Goal: Task Accomplishment & Management: Manage account settings

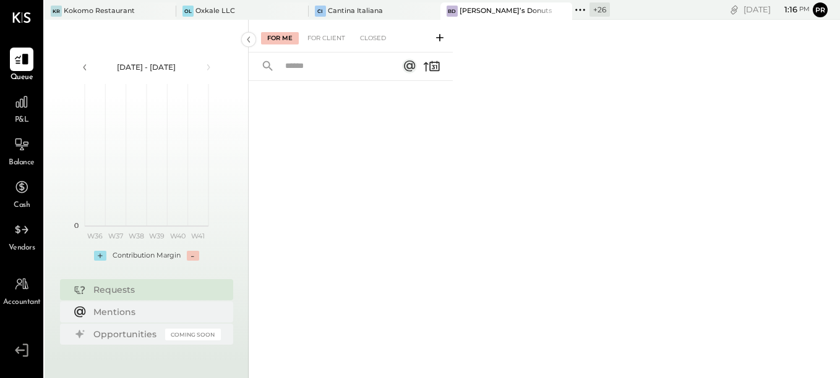
click at [572, 12] on icon at bounding box center [580, 10] width 16 height 16
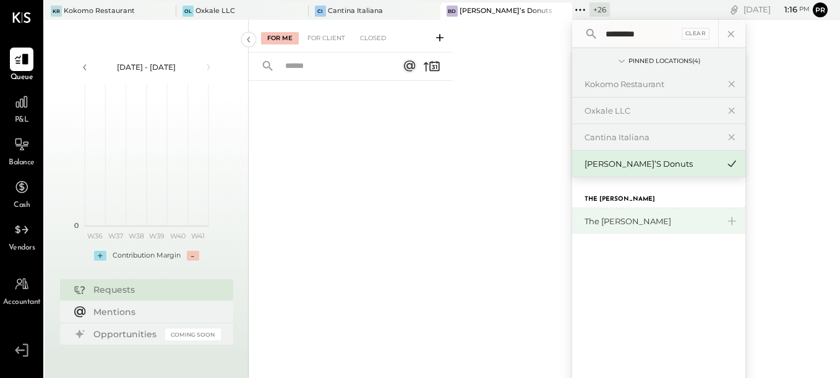
type input "*********"
click at [596, 221] on div "The [PERSON_NAME]" at bounding box center [651, 222] width 134 height 12
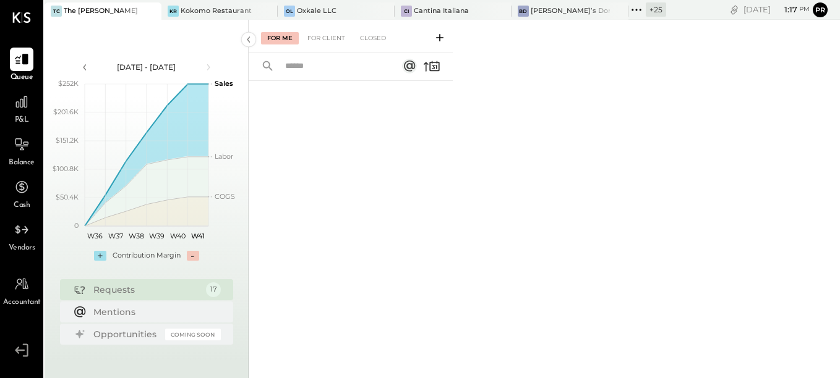
click at [342, 30] on div "For Me For Client Closed" at bounding box center [351, 36] width 204 height 33
click at [338, 33] on div "For Client" at bounding box center [326, 38] width 50 height 12
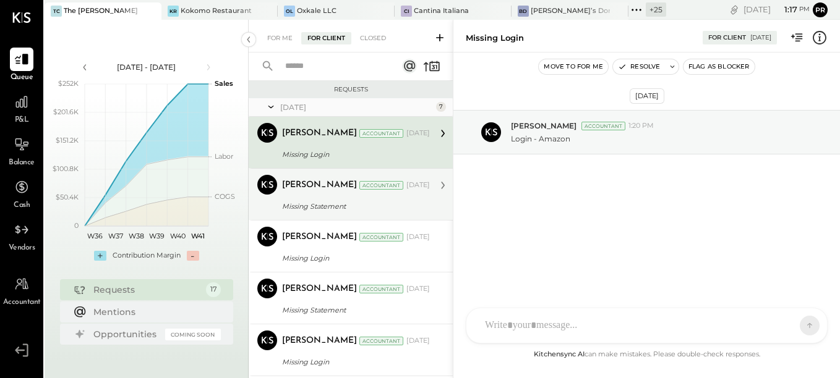
click at [309, 189] on div "[PERSON_NAME]" at bounding box center [319, 185] width 75 height 12
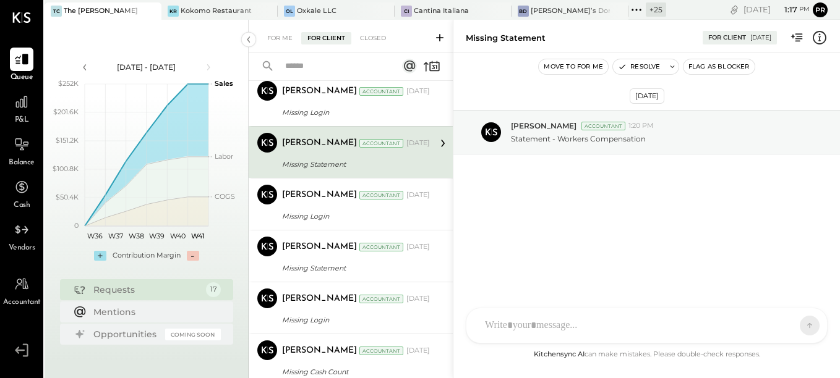
scroll to position [62, 0]
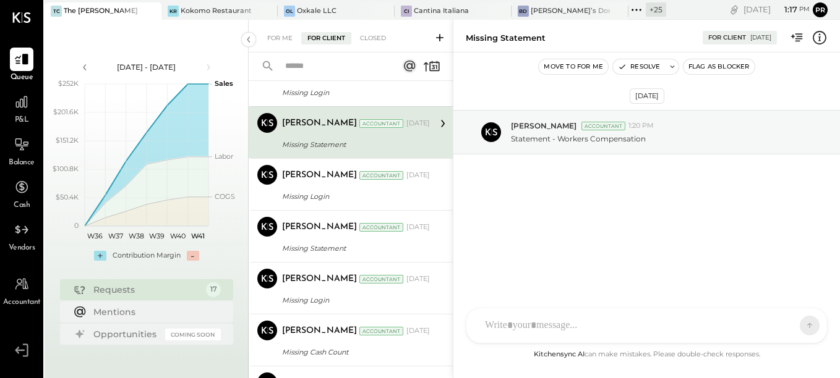
click at [309, 190] on div "Missing Login" at bounding box center [354, 196] width 144 height 12
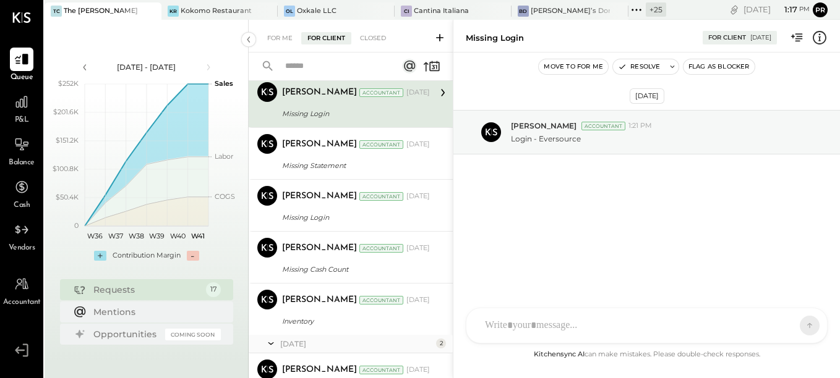
scroll to position [186, 0]
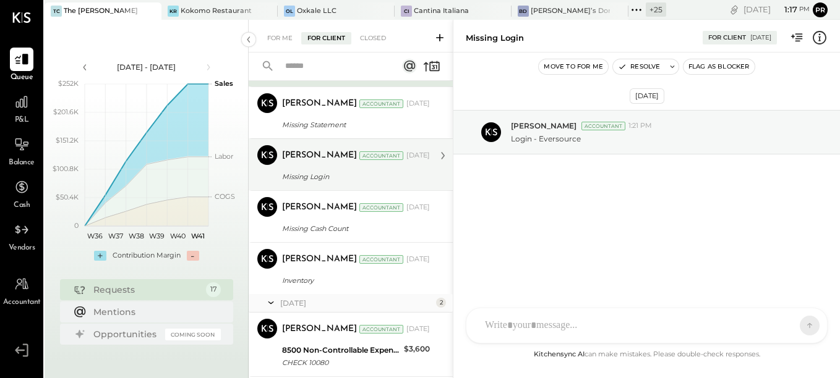
click at [312, 171] on div "Missing Login" at bounding box center [354, 177] width 144 height 12
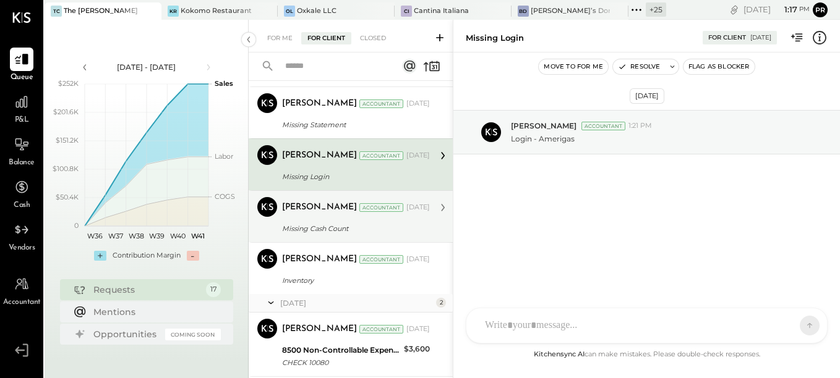
click at [317, 231] on div "Missing Cash Count" at bounding box center [354, 229] width 144 height 12
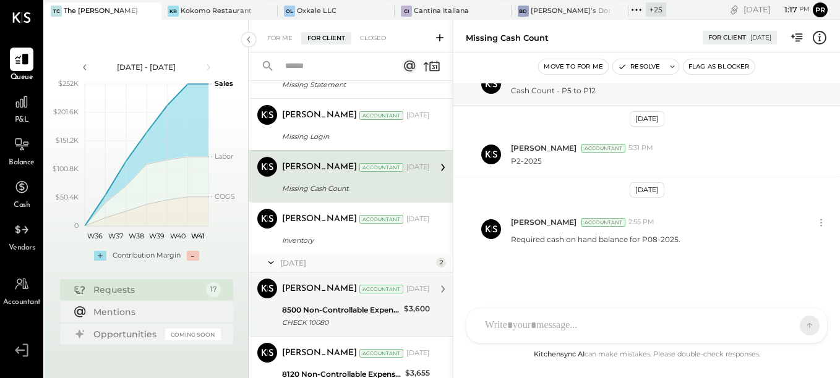
scroll to position [247, 0]
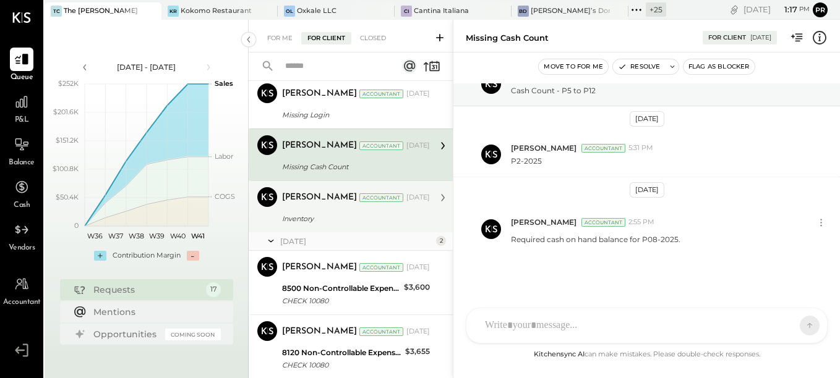
click at [311, 224] on div "Inventory" at bounding box center [354, 219] width 144 height 12
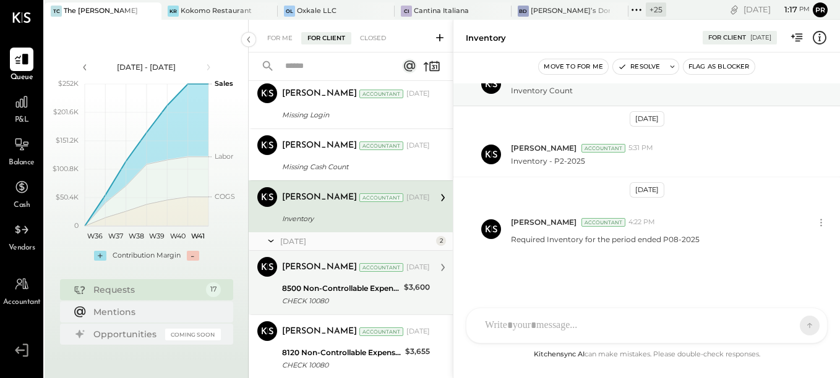
click at [320, 271] on div "[PERSON_NAME]" at bounding box center [319, 268] width 75 height 12
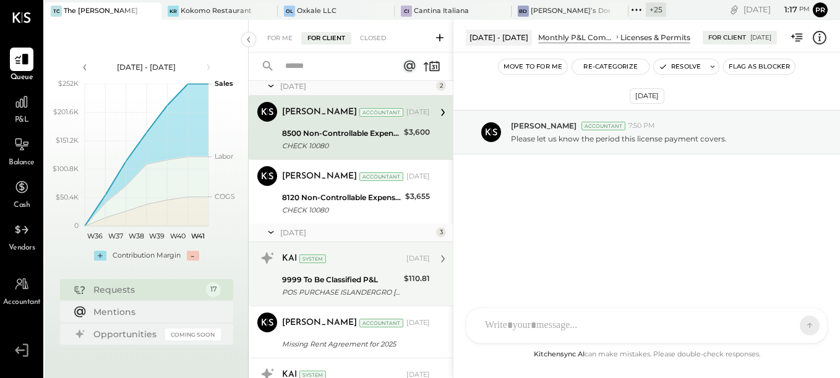
scroll to position [433, 0]
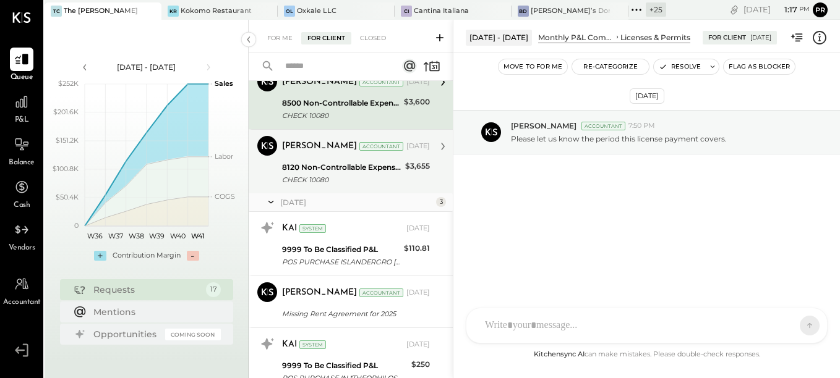
click at [318, 171] on div "8120 Non-Controllable Expenses:Occupancy:Utilities" at bounding box center [341, 167] width 119 height 12
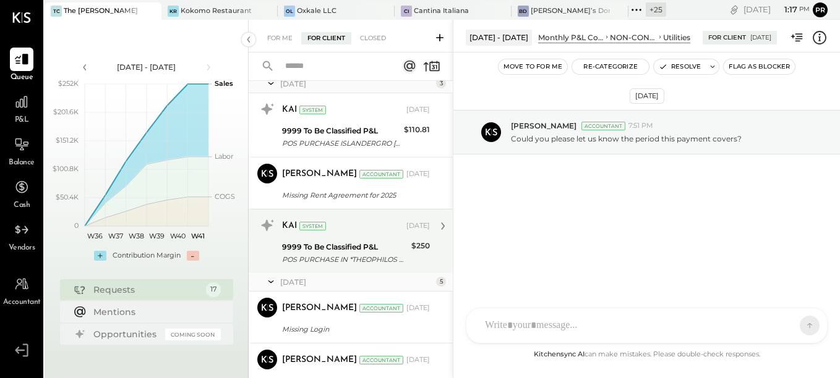
scroll to position [557, 0]
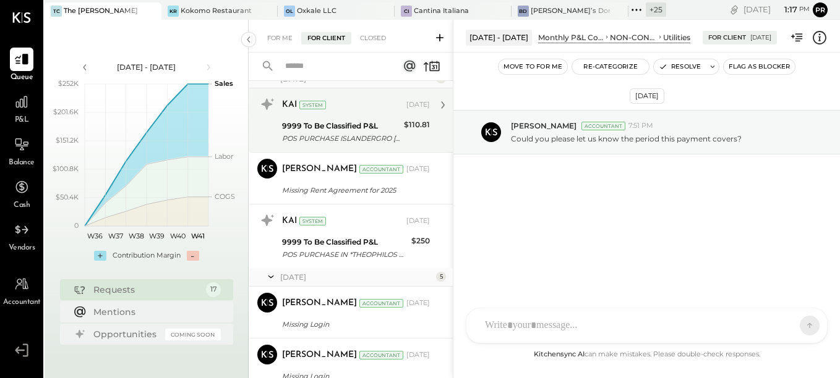
click at [372, 133] on div "POS PURCHASE ISLANDERGRO [GEOGRAPHIC_DATA][PERSON_NAME] [GEOGRAPHIC_DATA] [GEOG…" at bounding box center [341, 138] width 118 height 12
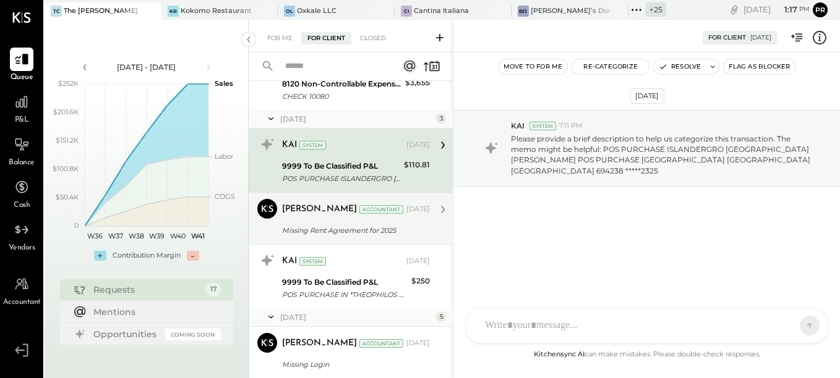
scroll to position [495, 0]
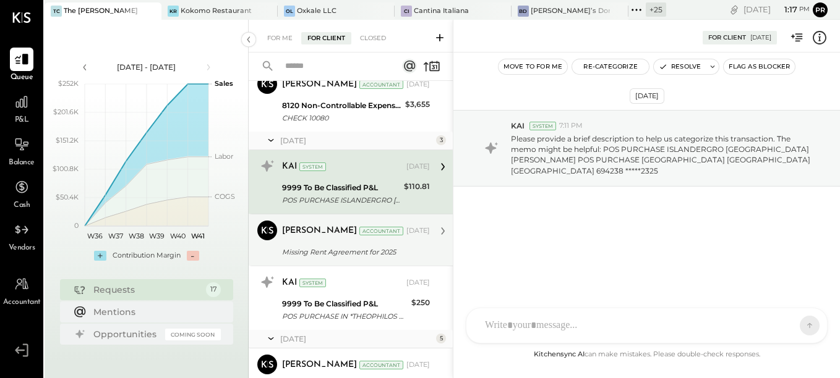
click at [370, 250] on div "Missing Rent Agreement for 2025" at bounding box center [354, 252] width 144 height 12
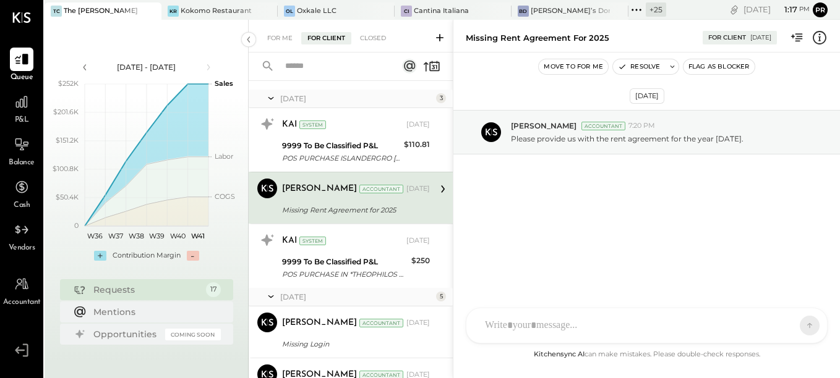
scroll to position [557, 0]
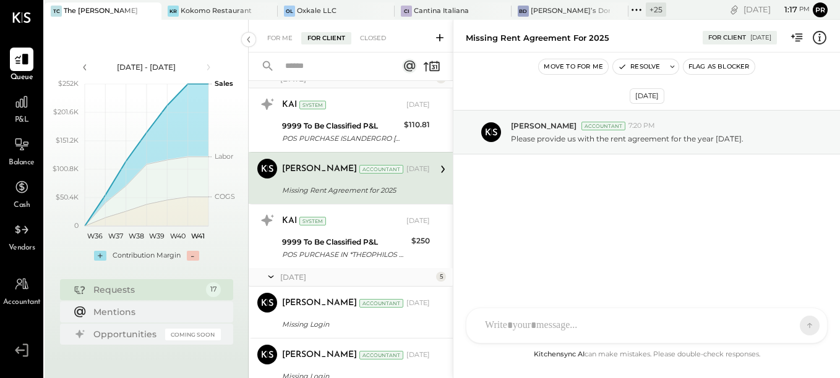
click at [370, 250] on div "POS PURCHASE IN *THEOPHILOS CONS POS PURCHASE IN *[PERSON_NAME] 917-4569497 OH …" at bounding box center [345, 255] width 126 height 12
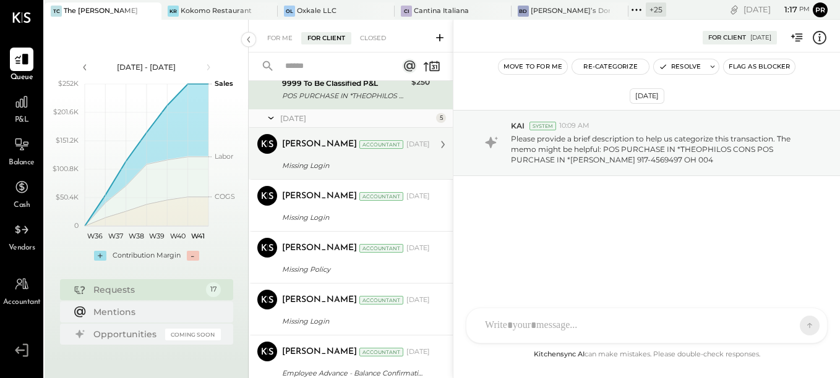
scroll to position [742, 0]
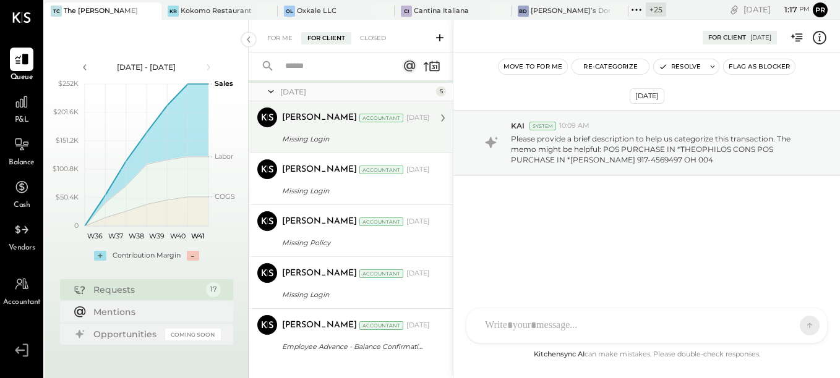
click at [370, 132] on div "Missing Login" at bounding box center [354, 139] width 144 height 15
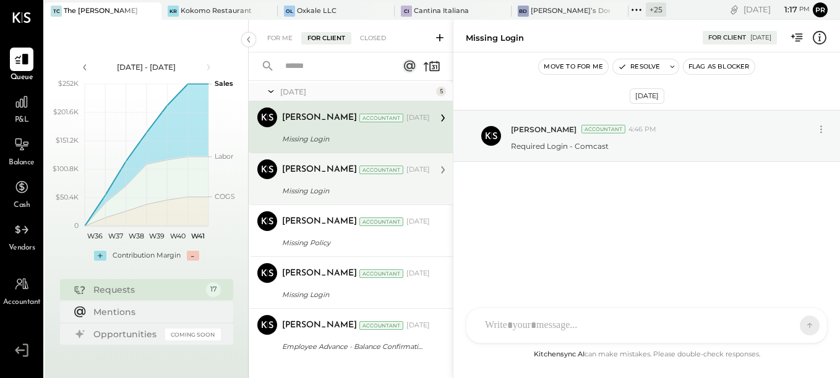
click at [367, 174] on div "[PERSON_NAME] Accountant" at bounding box center [343, 170] width 122 height 12
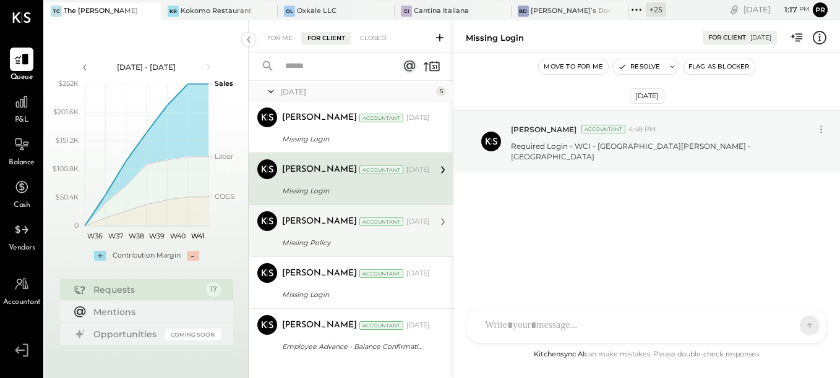
click at [360, 237] on div "Missing Policy" at bounding box center [354, 243] width 144 height 12
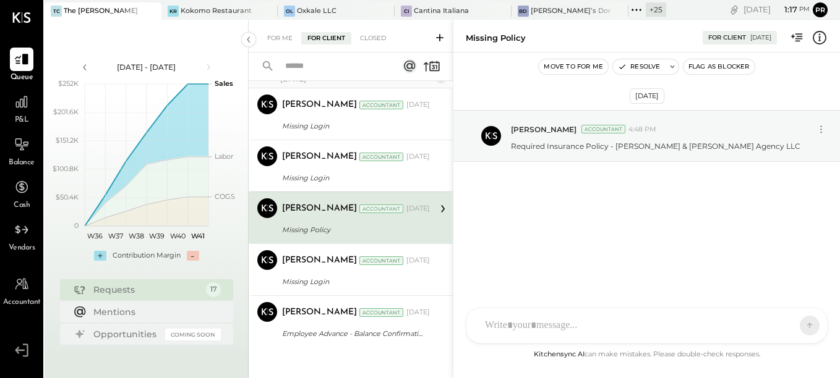
scroll to position [759, 0]
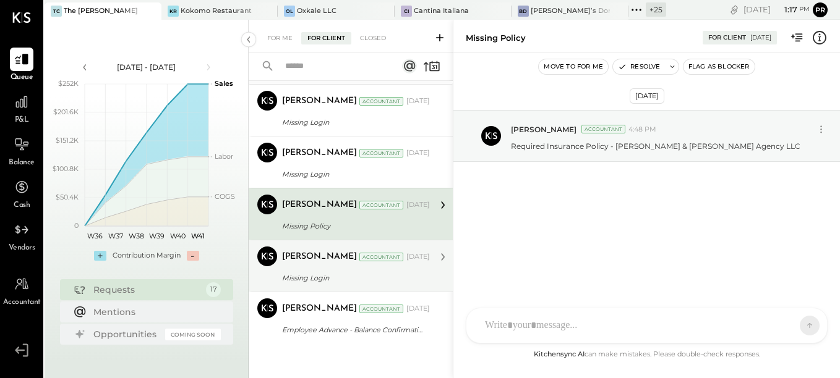
click at [331, 275] on div "Missing Login" at bounding box center [354, 278] width 144 height 12
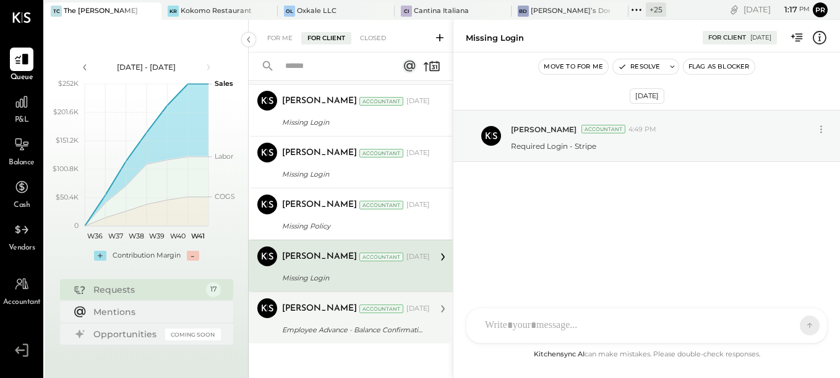
click at [319, 314] on div "[PERSON_NAME]" at bounding box center [319, 309] width 75 height 12
